Goal: Task Accomplishment & Management: Manage account settings

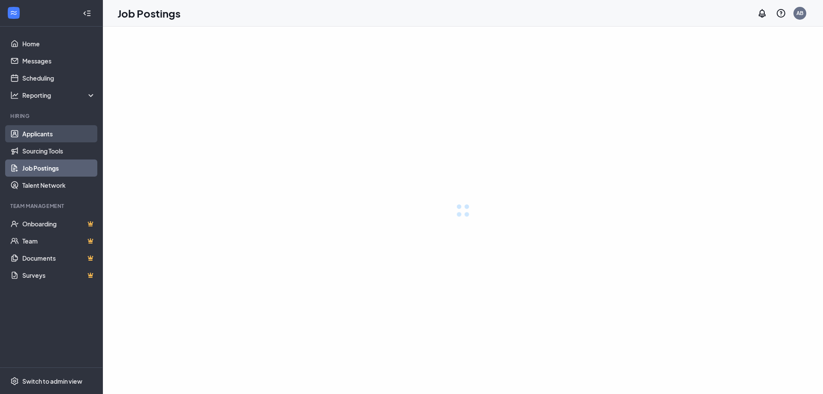
click at [29, 135] on link "Applicants" at bounding box center [58, 133] width 73 height 17
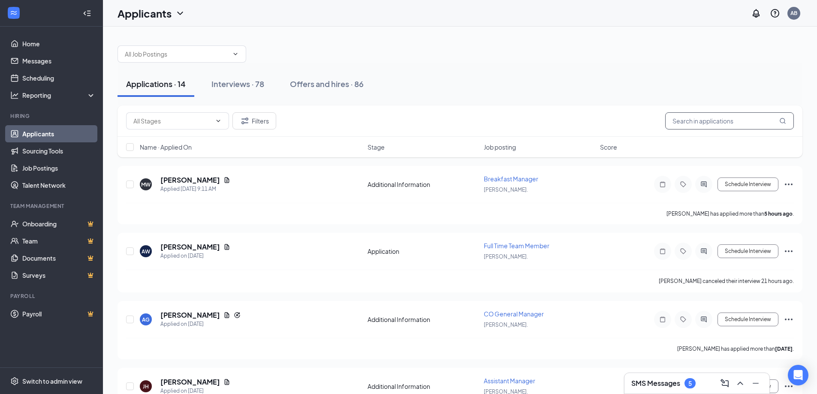
click at [700, 122] on input "text" at bounding box center [729, 120] width 129 height 17
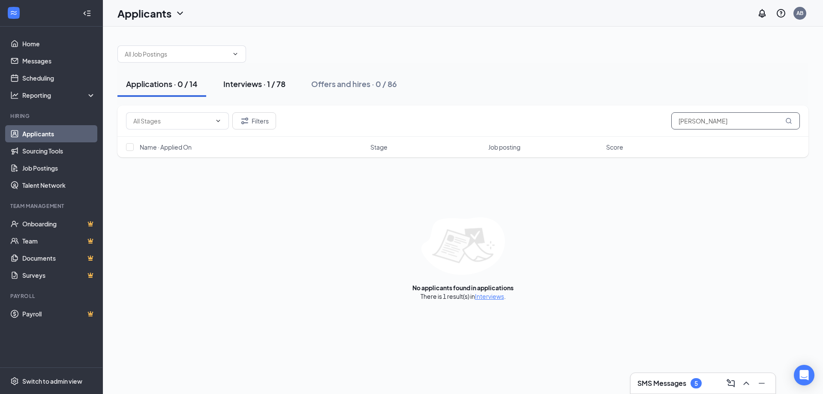
type input "[PERSON_NAME]"
click at [253, 84] on div "Interviews · 1 / 78" at bounding box center [254, 83] width 62 height 11
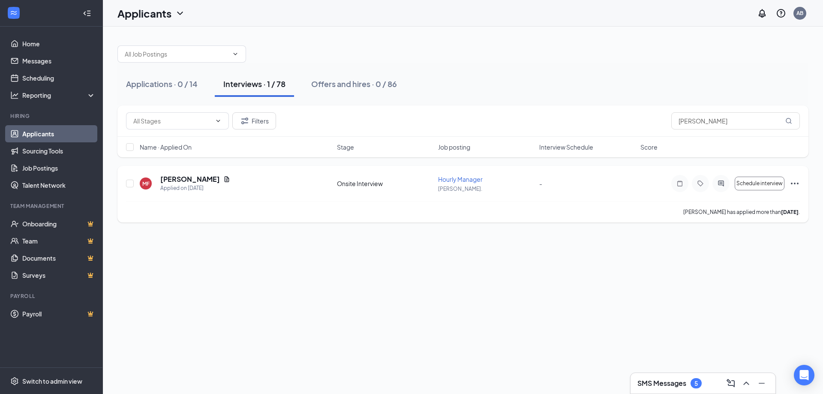
click at [796, 182] on icon "Ellipses" at bounding box center [795, 183] width 10 height 10
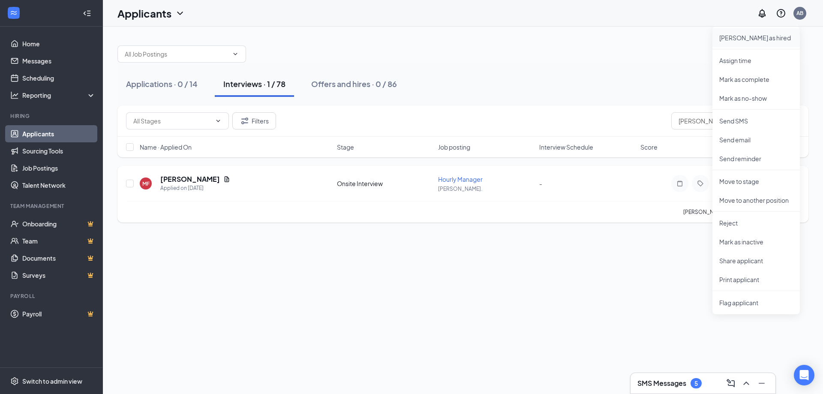
click at [734, 38] on p "[PERSON_NAME] as hired" at bounding box center [756, 37] width 74 height 9
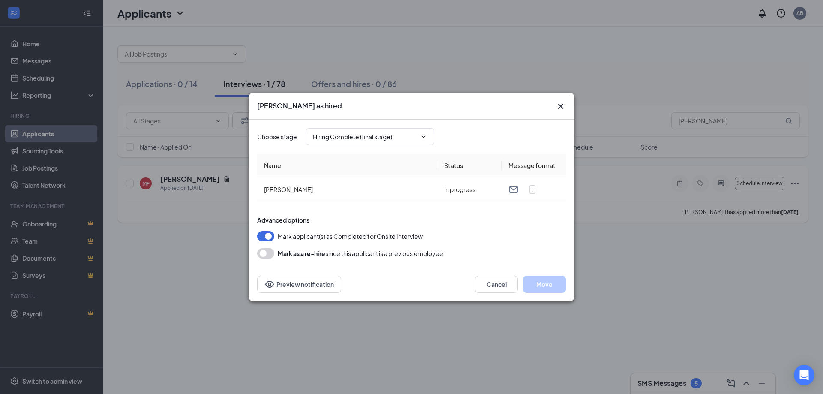
type input "Hiring Complete (final stage)"
click at [548, 286] on button "Move" at bounding box center [544, 284] width 43 height 17
